Goal: Task Accomplishment & Management: Use online tool/utility

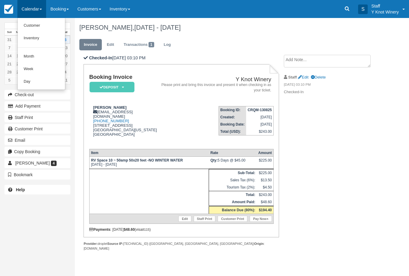
click at [32, 23] on link "Customer" at bounding box center [41, 25] width 47 height 13
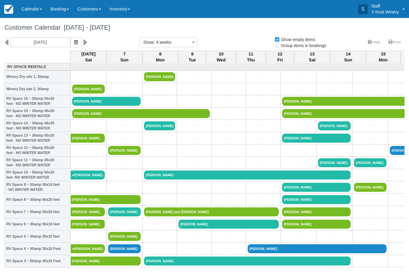
select select
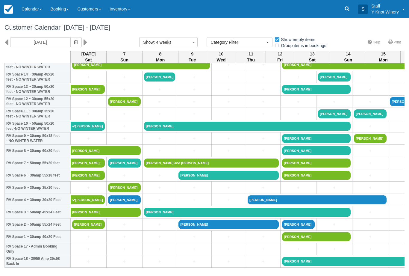
scroll to position [49, 0]
click at [79, 216] on link "[PERSON_NAME]" at bounding box center [106, 211] width 70 height 9
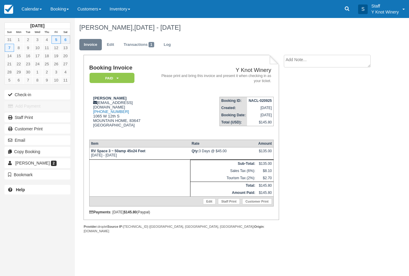
click at [15, 97] on button "Check-in" at bounding box center [37, 95] width 66 height 10
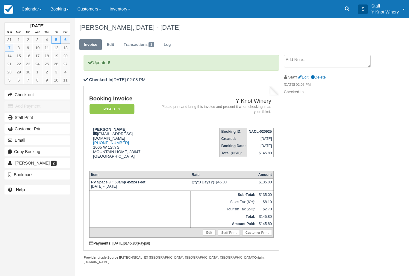
click at [31, 7] on link "Calendar" at bounding box center [31, 9] width 29 height 18
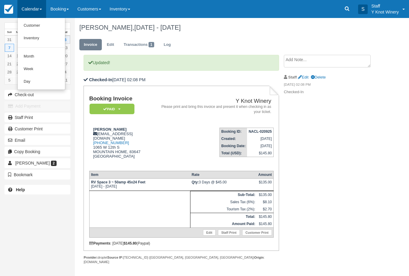
click at [30, 23] on link "Customer" at bounding box center [41, 25] width 47 height 13
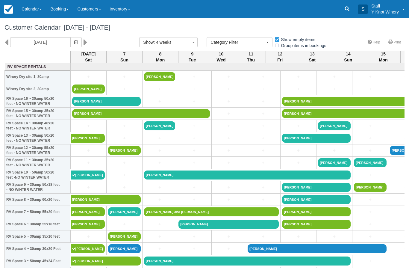
select select
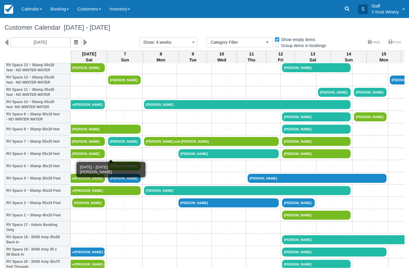
scroll to position [70, 0]
